Goal: Information Seeking & Learning: Learn about a topic

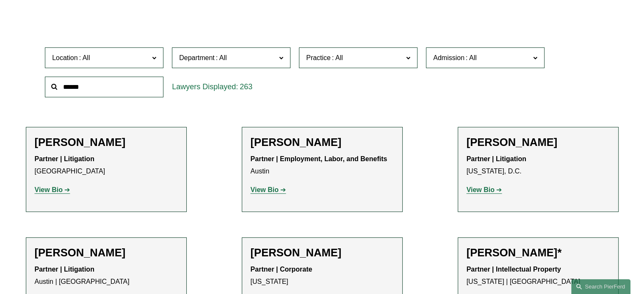
scroll to position [296, 0]
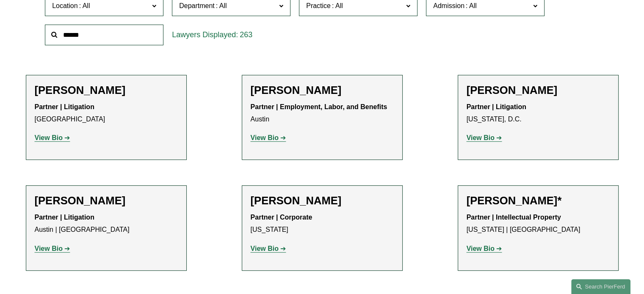
click at [43, 141] on strong "View Bio" at bounding box center [49, 137] width 28 height 7
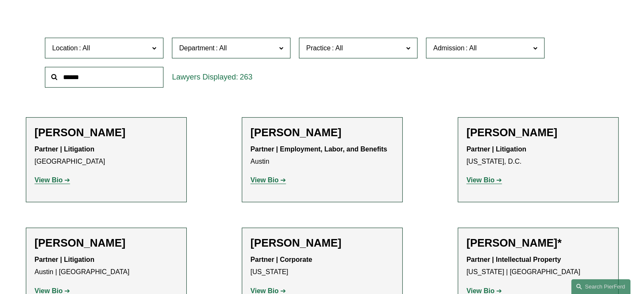
click at [276, 185] on p "View Bio" at bounding box center [322, 180] width 143 height 12
click at [277, 182] on strong "View Bio" at bounding box center [265, 179] width 28 height 7
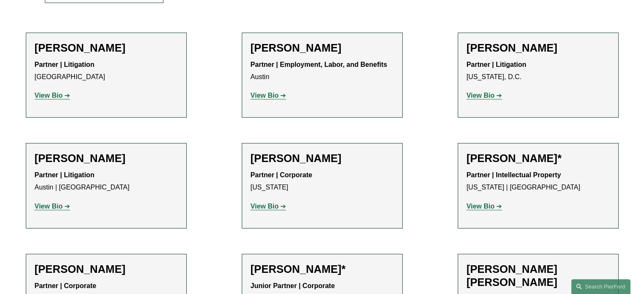
click at [479, 99] on strong "View Bio" at bounding box center [480, 95] width 28 height 7
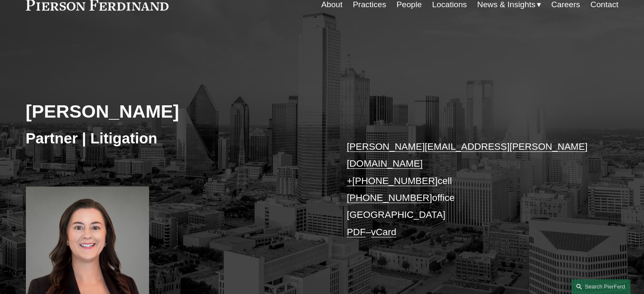
scroll to position [42, 0]
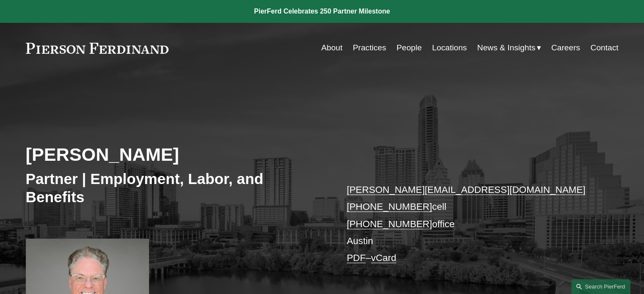
scroll to position [169, 0]
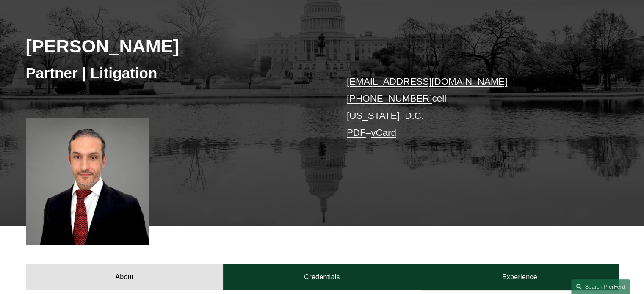
scroll to position [127, 0]
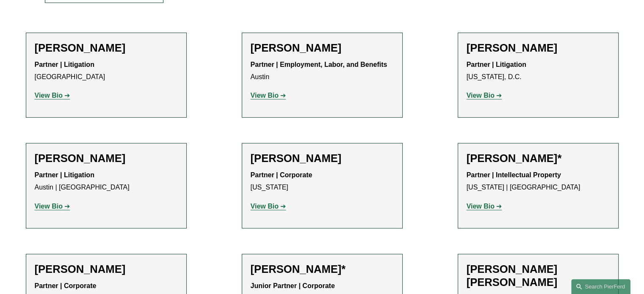
scroll to position [381, 0]
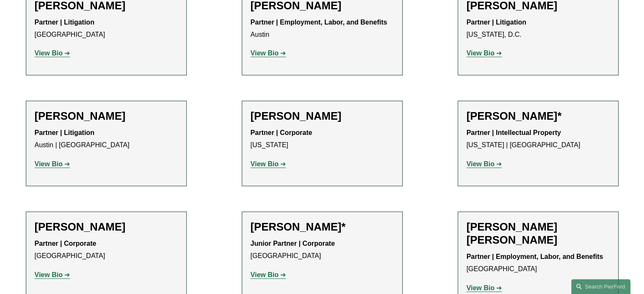
click at [277, 165] on strong "View Bio" at bounding box center [265, 163] width 28 height 7
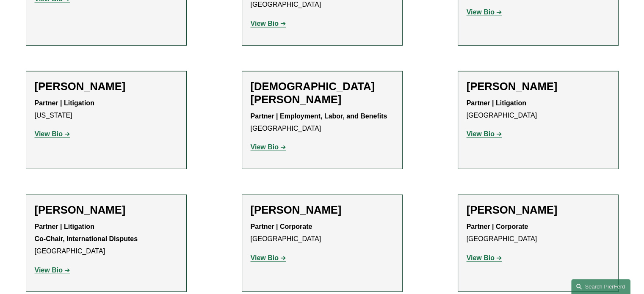
scroll to position [2370, 0]
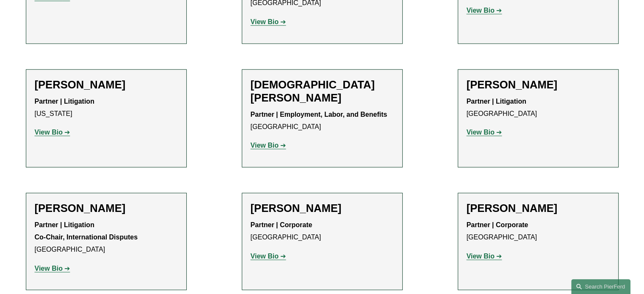
click at [55, 265] on strong "View Bio" at bounding box center [49, 268] width 28 height 7
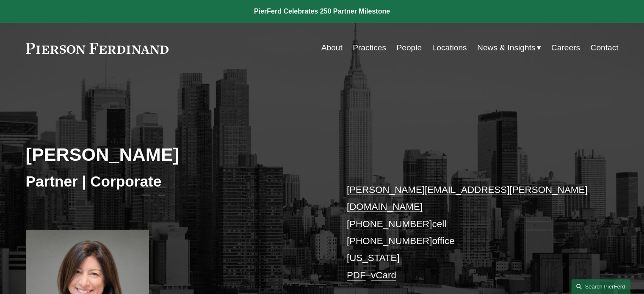
scroll to position [127, 0]
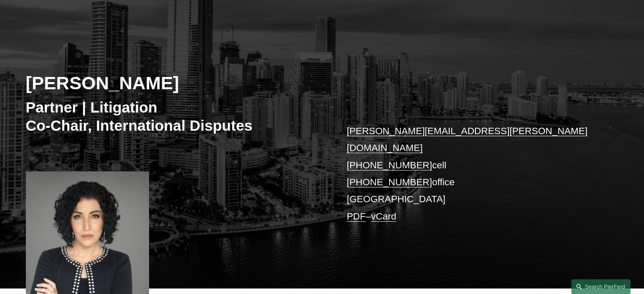
scroll to position [127, 0]
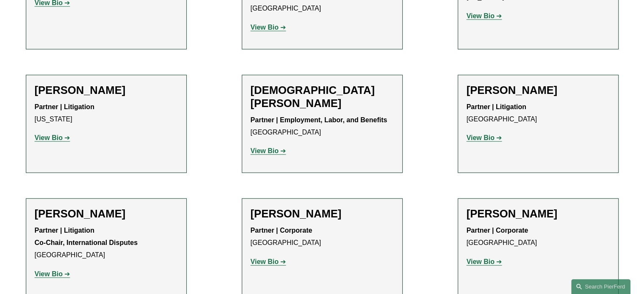
scroll to position [2370, 0]
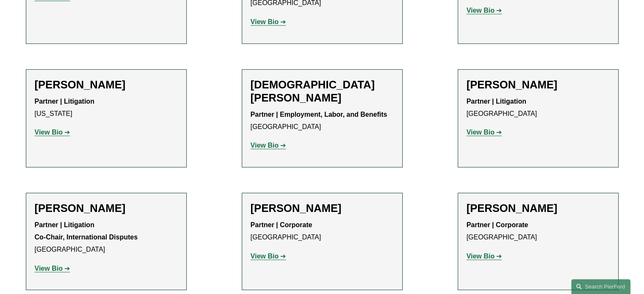
click at [271, 253] on strong "View Bio" at bounding box center [265, 256] width 28 height 7
click at [475, 251] on p "View Bio" at bounding box center [537, 257] width 143 height 12
click at [475, 253] on strong "View Bio" at bounding box center [480, 256] width 28 height 7
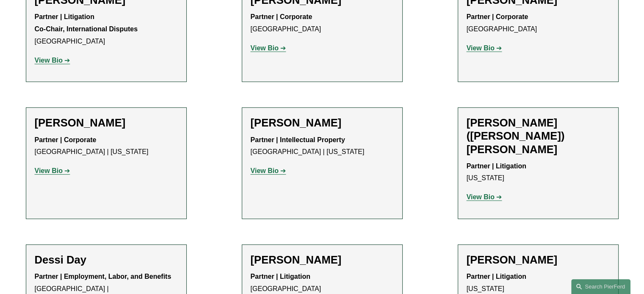
scroll to position [3132, 0]
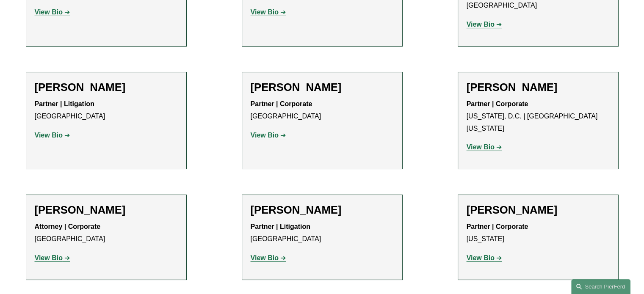
click at [274, 254] on strong "View Bio" at bounding box center [265, 257] width 28 height 7
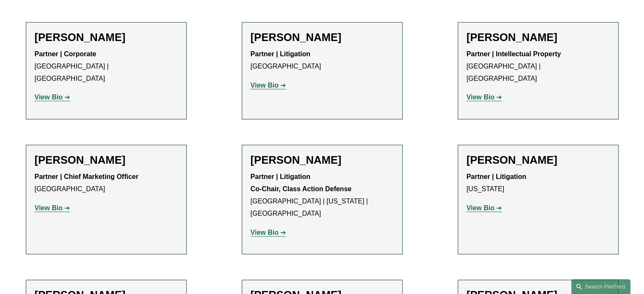
scroll to position [7449, 0]
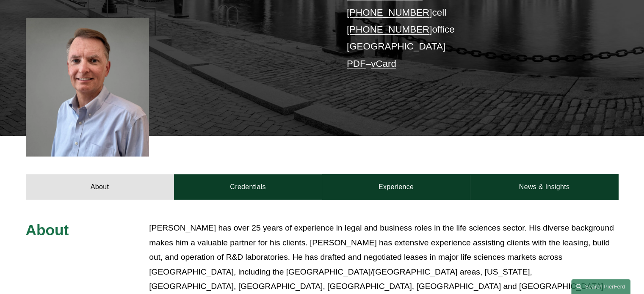
scroll to position [42, 0]
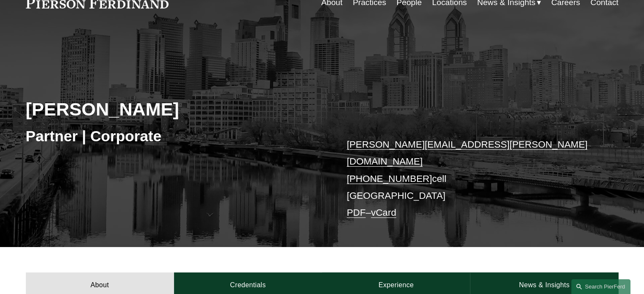
scroll to position [42, 0]
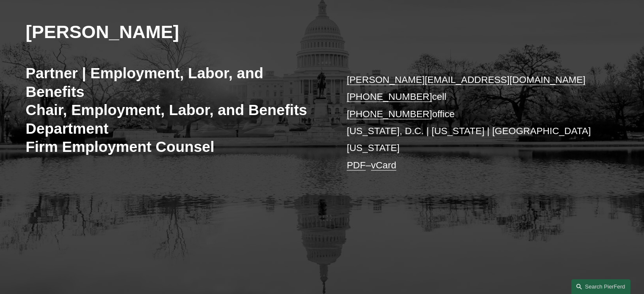
scroll to position [212, 0]
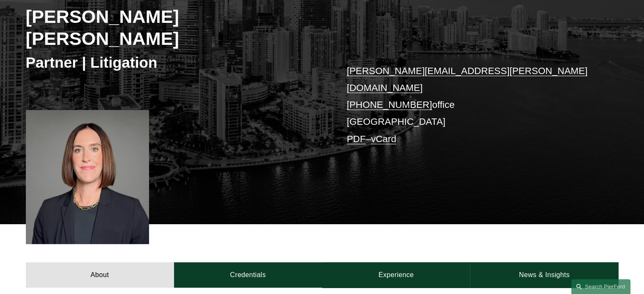
scroll to position [127, 0]
